Goal: Find specific page/section: Find specific page/section

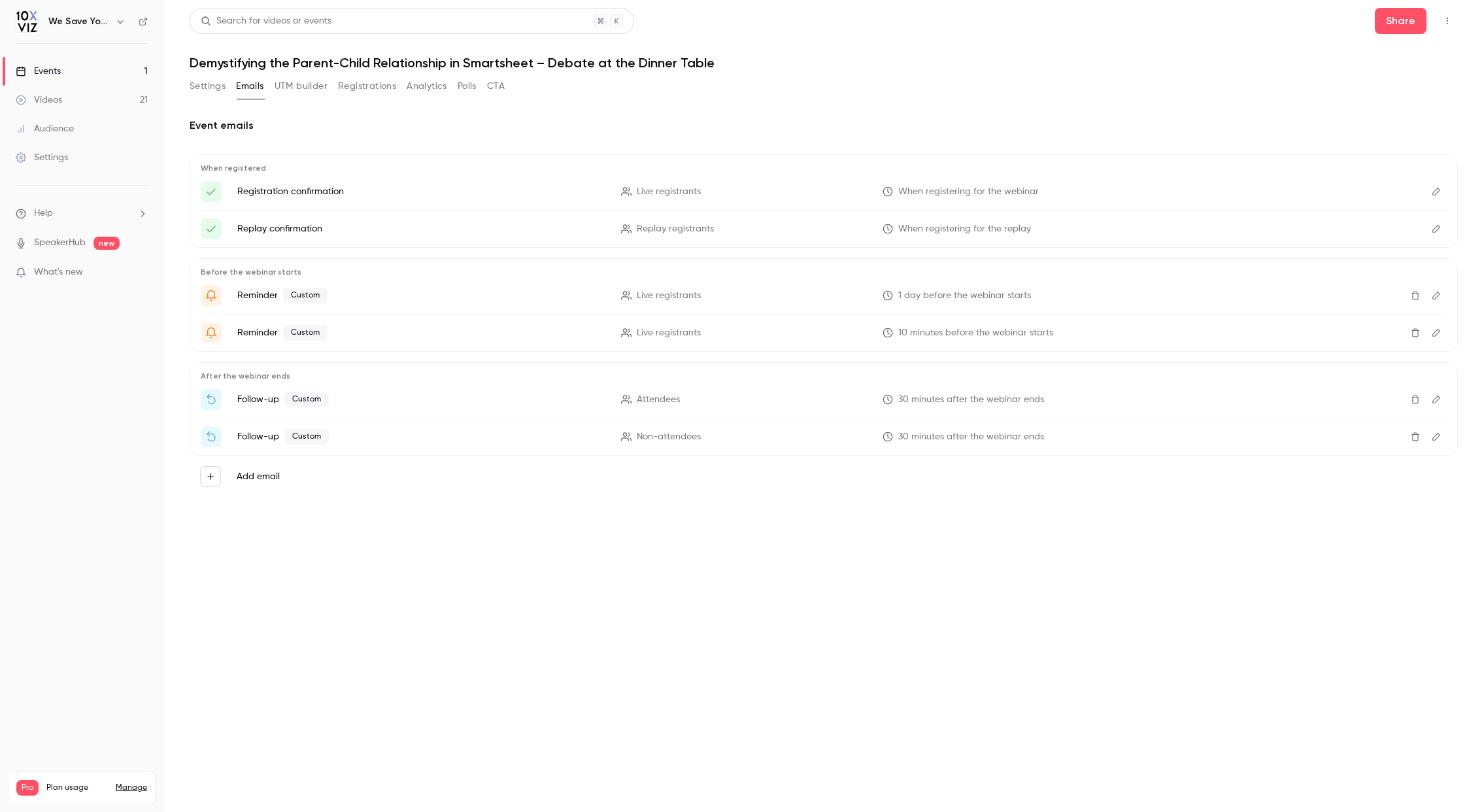
click at [370, 86] on button "Registrations" at bounding box center [367, 86] width 58 height 21
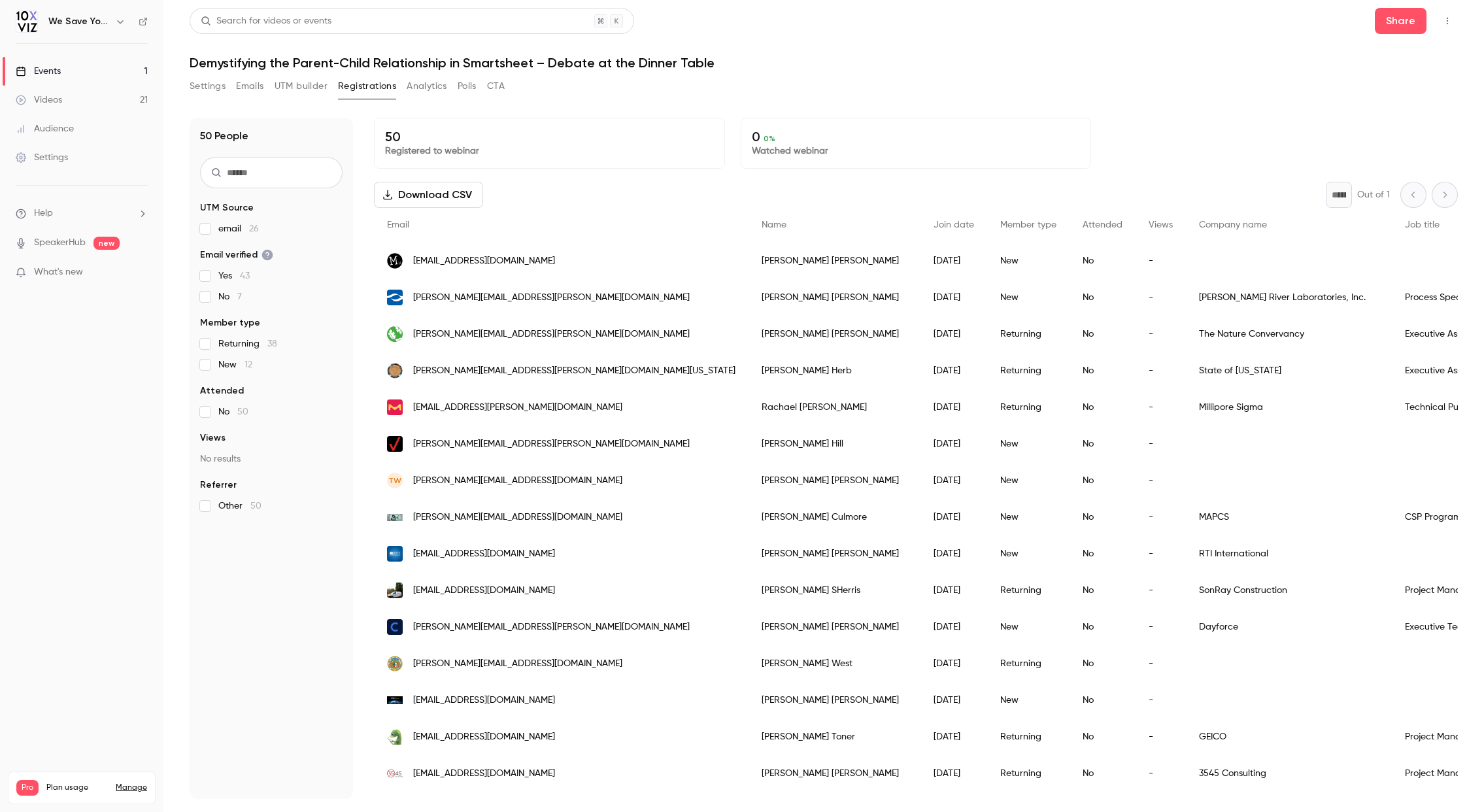
click at [30, 70] on div "Events" at bounding box center [38, 71] width 45 height 13
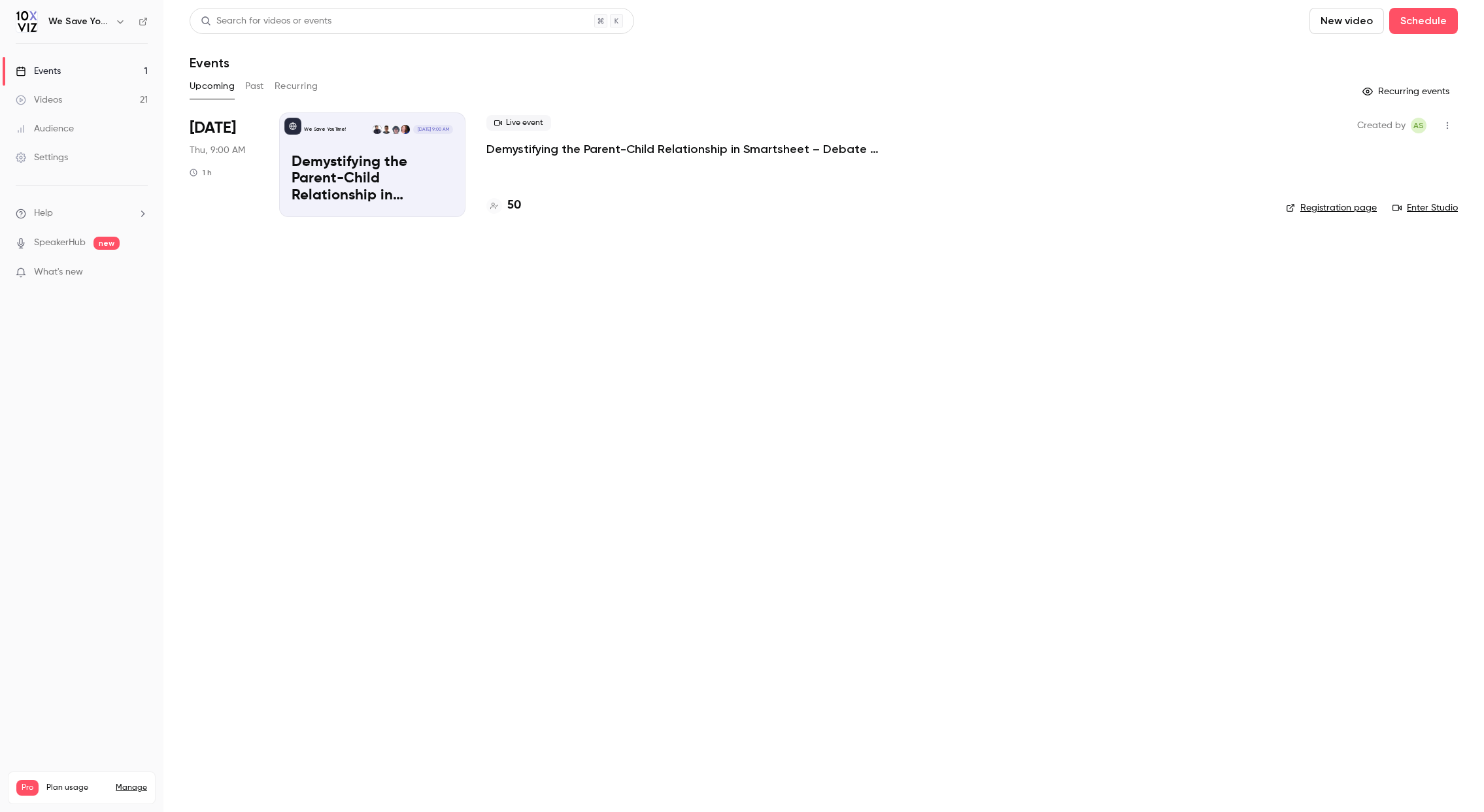
click at [516, 205] on h4 "50" at bounding box center [514, 206] width 14 height 18
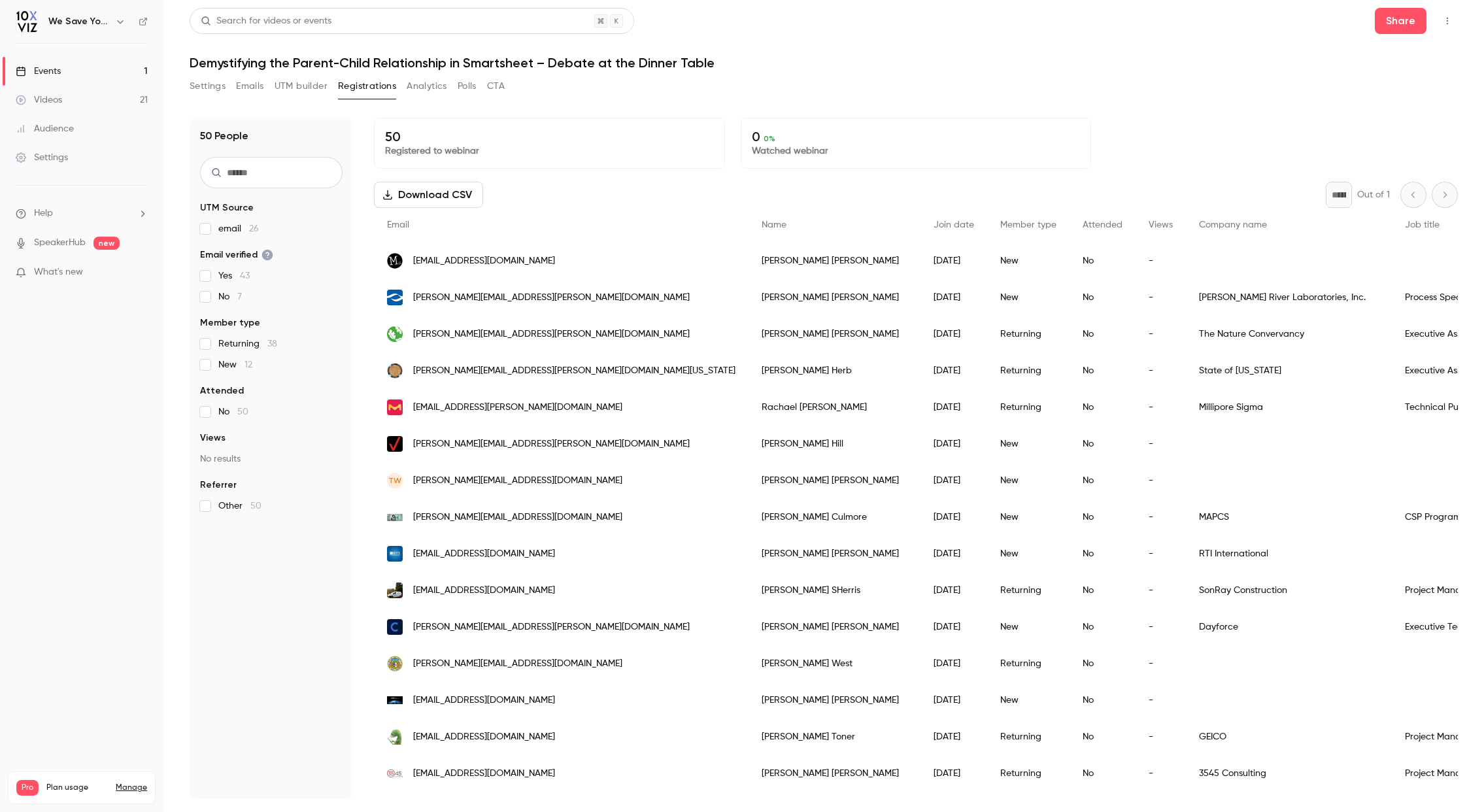
click at [42, 129] on div "Audience" at bounding box center [45, 129] width 58 height 13
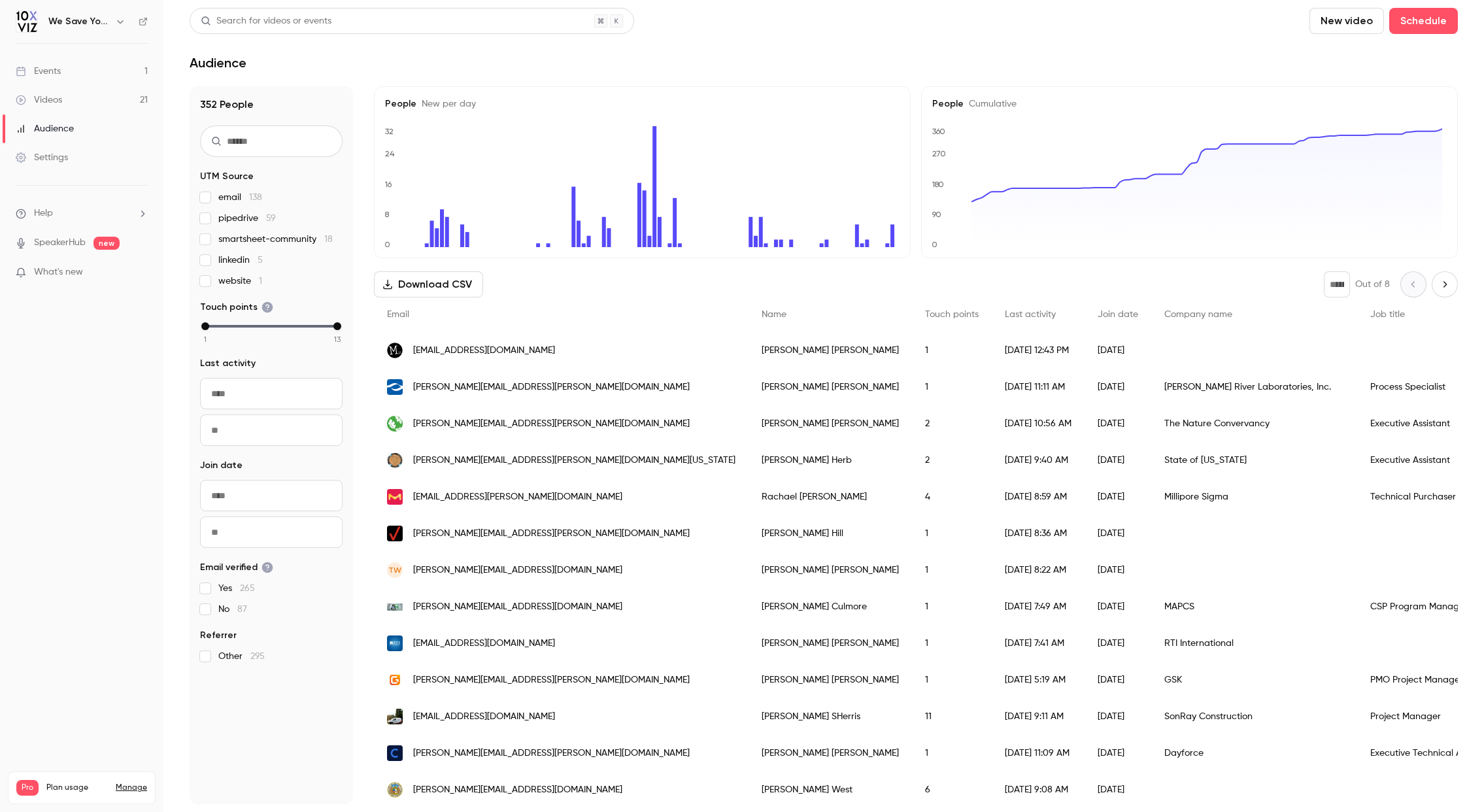
click at [1438, 287] on icon "Next page" at bounding box center [1445, 284] width 14 height 10
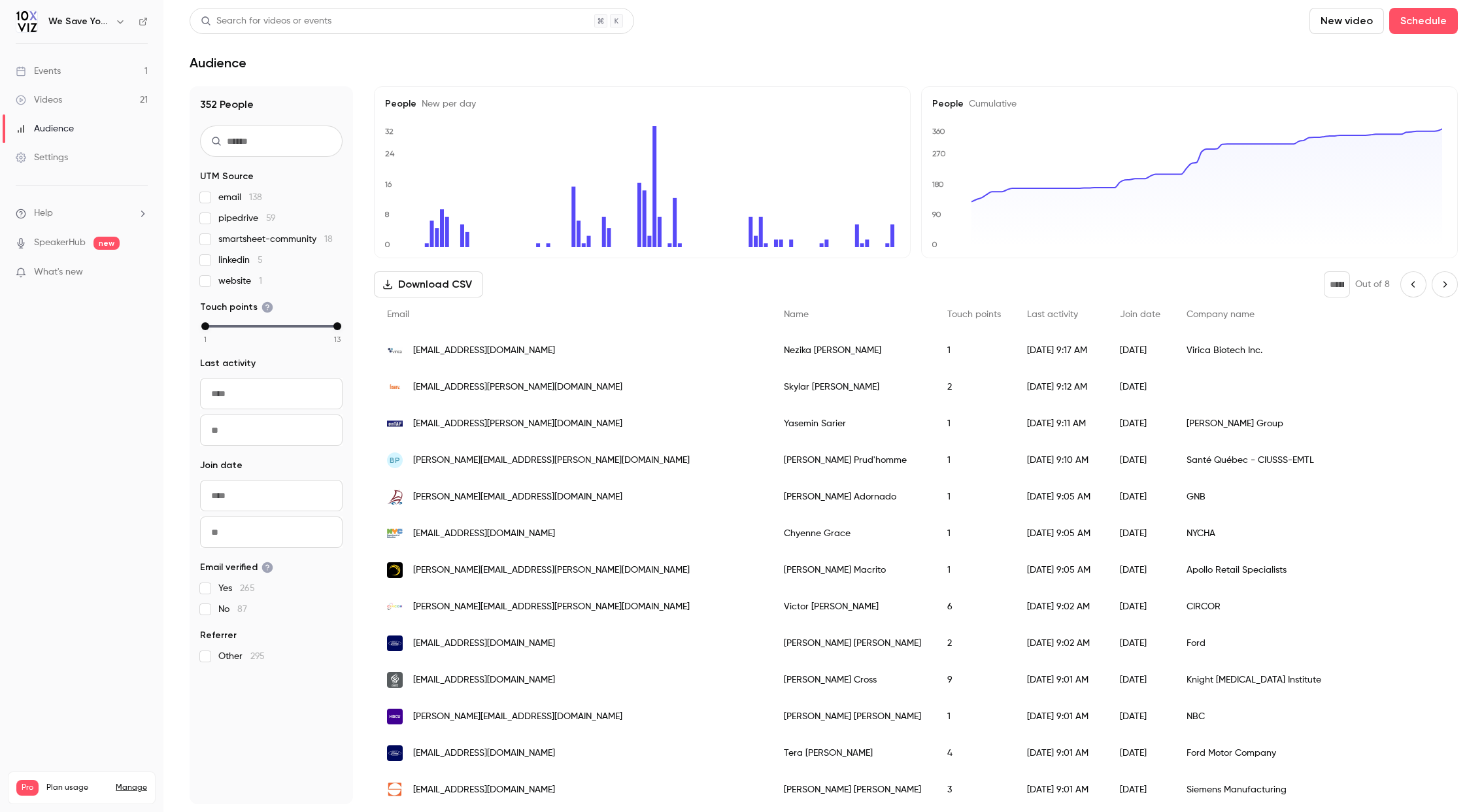
click at [1438, 287] on icon "Next page" at bounding box center [1445, 284] width 14 height 10
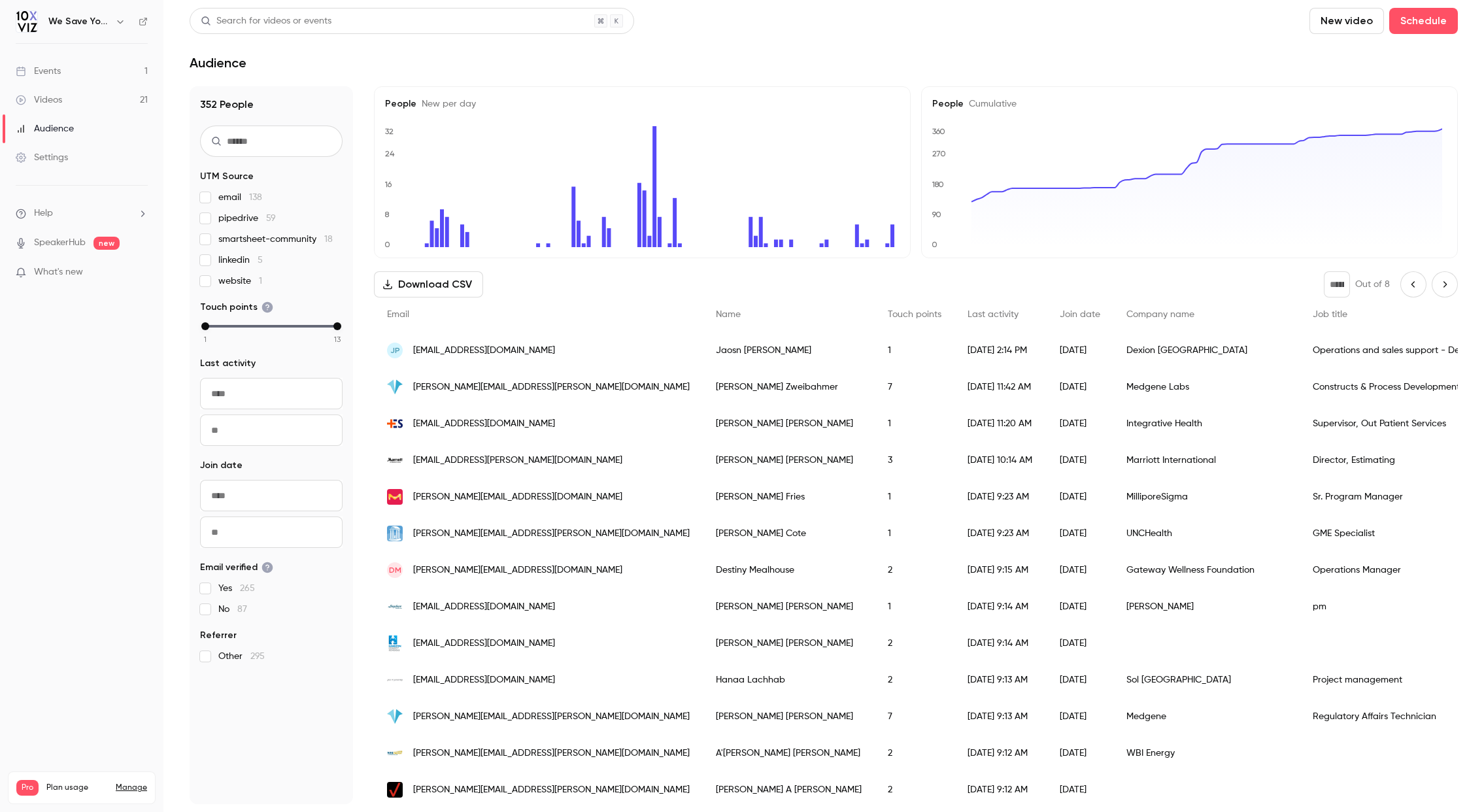
click at [1438, 287] on icon "Next page" at bounding box center [1445, 284] width 14 height 10
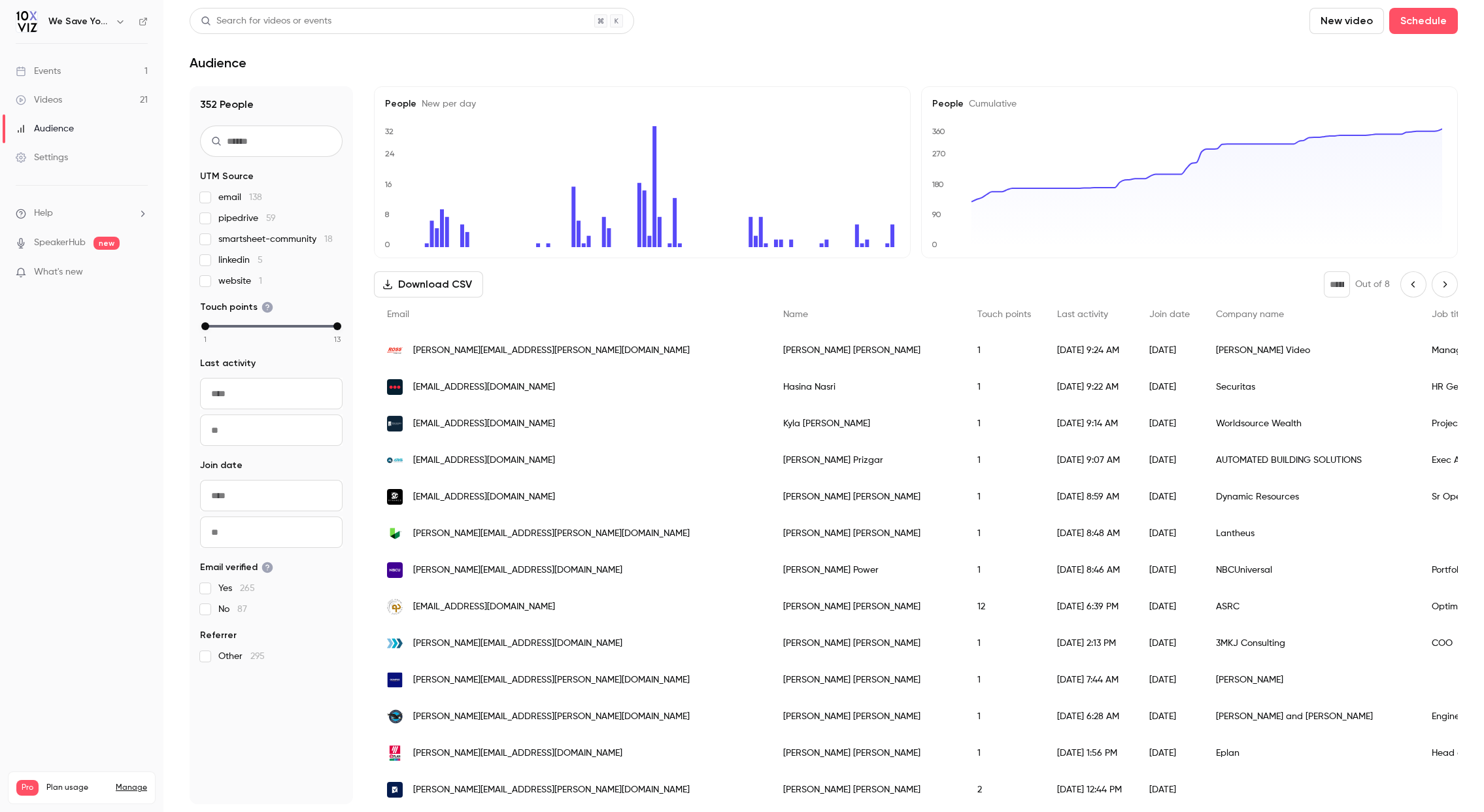
click at [1438, 287] on icon "Next page" at bounding box center [1445, 284] width 14 height 10
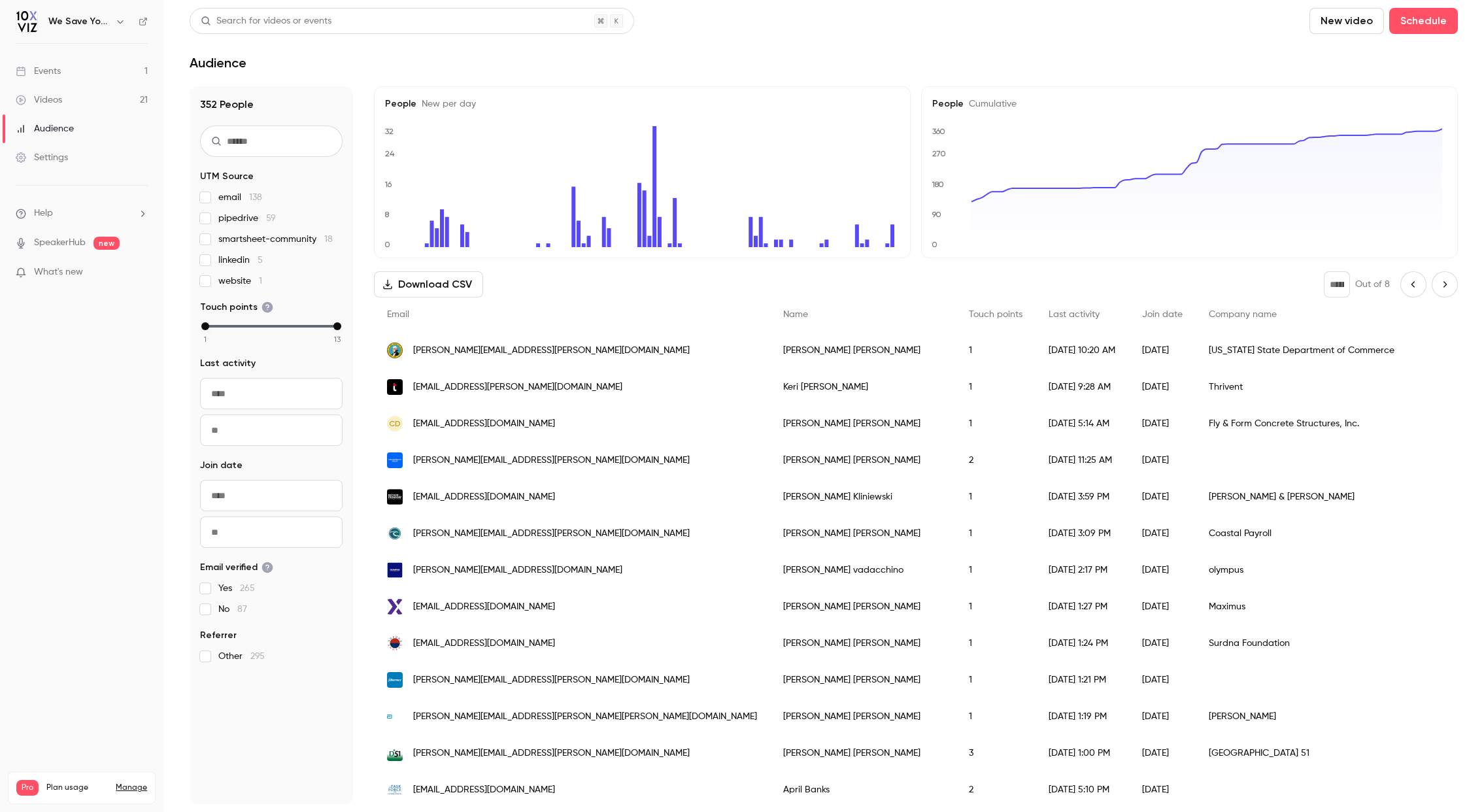
click at [1438, 287] on icon "Next page" at bounding box center [1445, 284] width 14 height 10
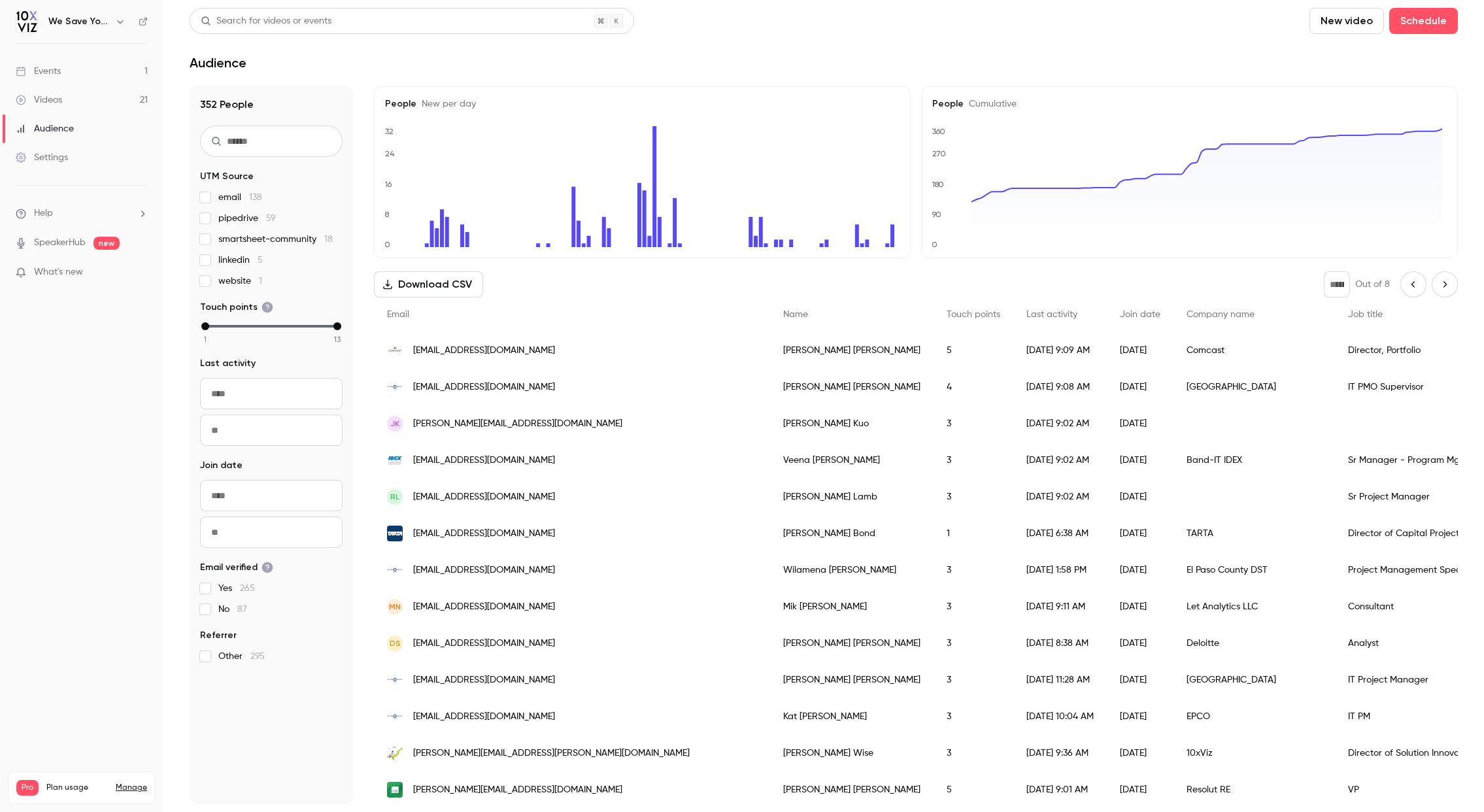
click at [1438, 287] on icon "Next page" at bounding box center [1445, 284] width 14 height 10
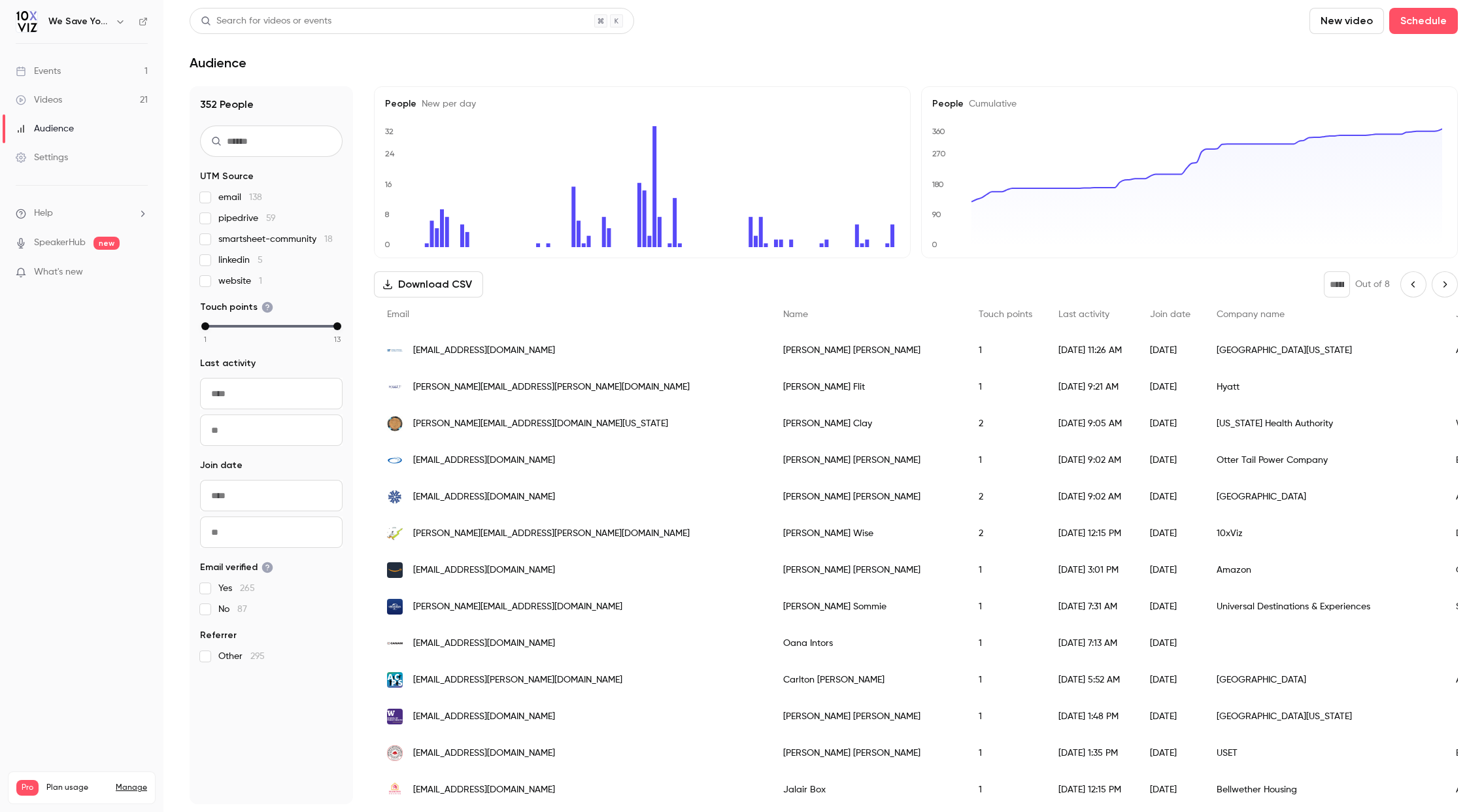
click at [1406, 285] on icon "Previous page" at bounding box center [1414, 284] width 14 height 10
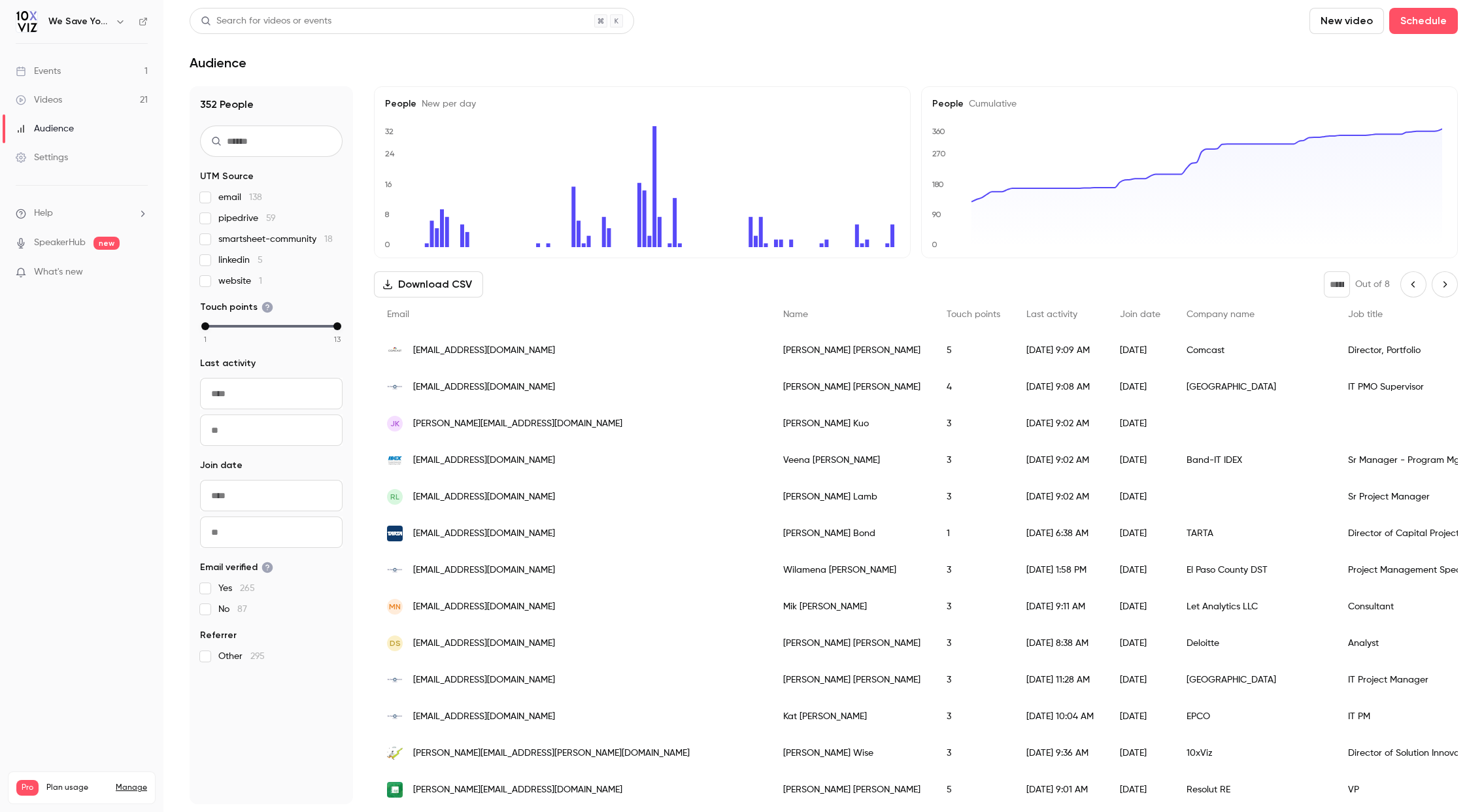
click at [1406, 285] on icon "Previous page" at bounding box center [1414, 284] width 14 height 10
type input "*"
